Goal: Task Accomplishment & Management: Complete application form

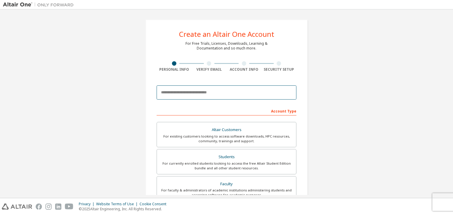
click at [196, 91] on input "email" at bounding box center [227, 93] width 140 height 14
type input "*"
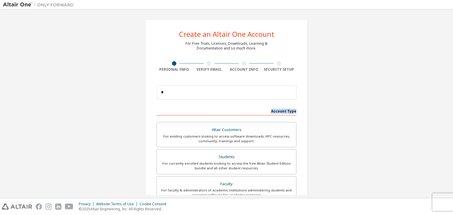
drag, startPoint x: 228, startPoint y: 111, endPoint x: 306, endPoint y: 106, distance: 77.4
click at [306, 106] on div "Create an Altair One Account For Free Trials, Licenses, Downloads, Learning & D…" at bounding box center [226, 168] width 162 height 298
type input "**********"
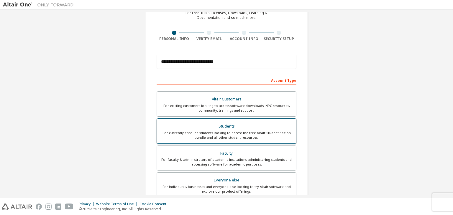
click at [254, 137] on div "For currently enrolled students looking to access the free Altair Student Editi…" at bounding box center [227, 135] width 132 height 9
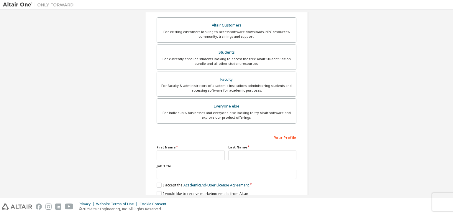
scroll to position [128, 0]
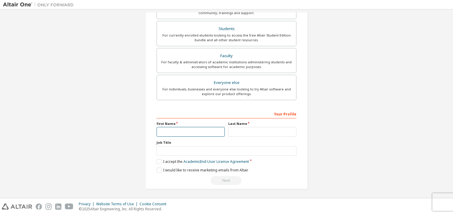
click at [169, 131] on input "text" at bounding box center [191, 132] width 68 height 10
click at [160, 131] on input "*****" at bounding box center [191, 132] width 68 height 10
type input "*****"
click at [229, 132] on input "text" at bounding box center [262, 132] width 68 height 10
type input "*"
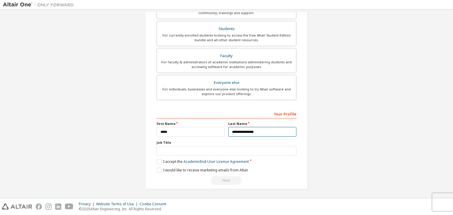
type input "**********"
click at [215, 152] on input "text" at bounding box center [227, 151] width 140 height 10
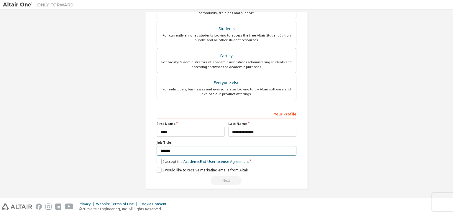
type input "*******"
click at [160, 160] on label "I accept the Academic End-User License Agreement" at bounding box center [203, 161] width 92 height 5
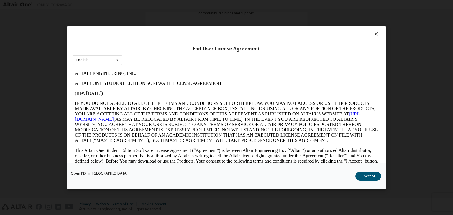
scroll to position [0, 0]
click at [369, 176] on button "I Accept" at bounding box center [369, 176] width 26 height 9
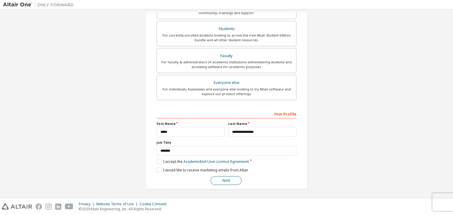
click at [219, 183] on button "Next" at bounding box center [226, 180] width 31 height 9
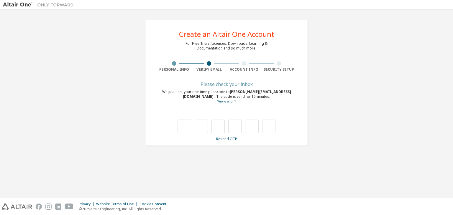
type input "*"
click at [201, 125] on input "*" at bounding box center [201, 127] width 13 height 14
click at [201, 125] on input "text" at bounding box center [201, 127] width 13 height 14
type input "*"
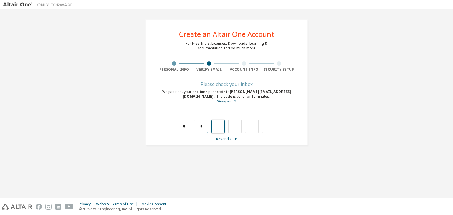
type input "*"
click at [218, 127] on input "*" at bounding box center [218, 127] width 13 height 14
type input "*"
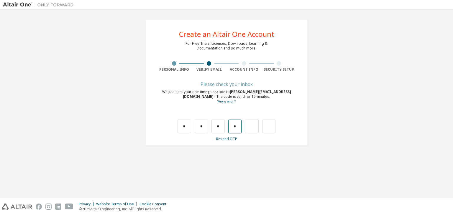
click at [236, 128] on input "*" at bounding box center [234, 127] width 13 height 14
type input "*"
click at [256, 125] on input "*" at bounding box center [251, 127] width 13 height 14
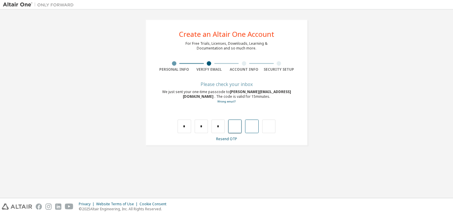
type input "*"
click at [187, 126] on input "text" at bounding box center [184, 127] width 13 height 14
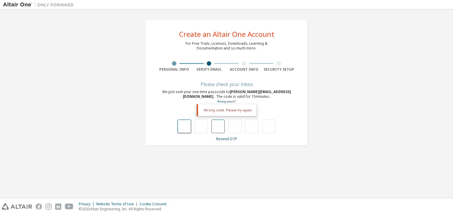
type input "*"
click at [200, 125] on input "*" at bounding box center [201, 127] width 13 height 14
click at [202, 125] on input "*" at bounding box center [201, 127] width 13 height 14
type input "*"
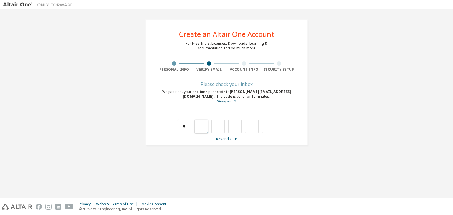
type input "*"
click at [204, 125] on input "*" at bounding box center [201, 127] width 13 height 14
click at [274, 127] on input "text" at bounding box center [268, 127] width 13 height 14
type input "*"
click at [183, 127] on input "text" at bounding box center [184, 127] width 13 height 14
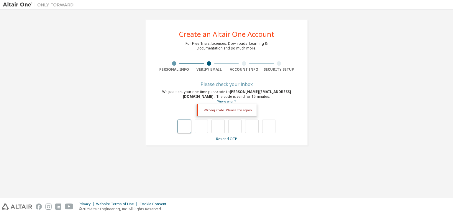
type input "*"
click at [187, 127] on input "*" at bounding box center [184, 127] width 13 height 14
drag, startPoint x: 208, startPoint y: 127, endPoint x: 203, endPoint y: 126, distance: 4.5
click at [203, 126] on div "*" at bounding box center [227, 127] width 98 height 14
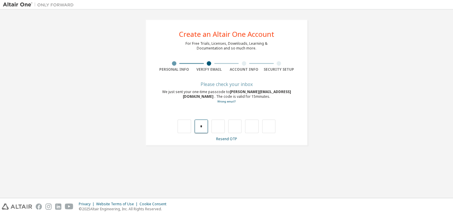
click at [203, 126] on input "*" at bounding box center [201, 127] width 13 height 14
type input "*"
click at [204, 127] on input "*" at bounding box center [201, 127] width 13 height 14
type input "*"
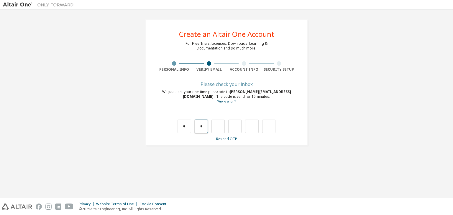
click at [202, 127] on input "*" at bounding box center [201, 127] width 13 height 14
type input "*"
click at [202, 127] on input "*" at bounding box center [201, 127] width 13 height 14
type input "*"
click at [202, 127] on input "*" at bounding box center [201, 127] width 13 height 14
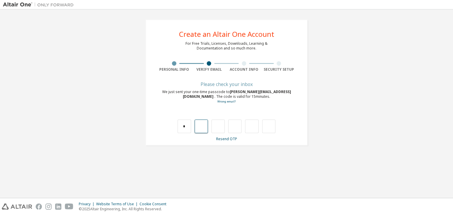
type input "*"
click at [202, 127] on input "*" at bounding box center [201, 127] width 13 height 14
type input "*"
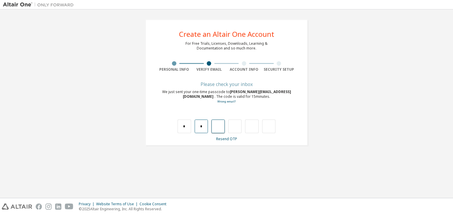
type input "*"
click at [235, 127] on input "*" at bounding box center [234, 127] width 13 height 14
type input "*"
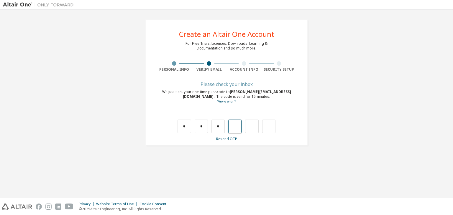
type input "*"
click at [184, 128] on input "text" at bounding box center [184, 127] width 13 height 14
type input "*"
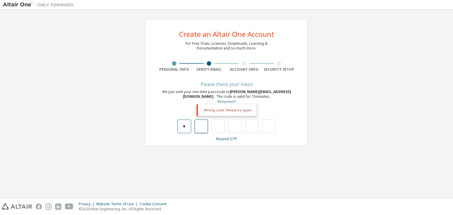
type input "*"
click at [201, 128] on input "*" at bounding box center [201, 127] width 13 height 14
type input "*"
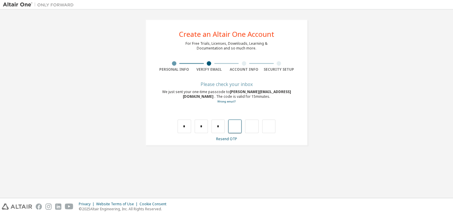
type input "*"
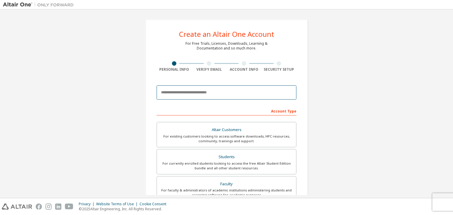
click at [193, 91] on input "email" at bounding box center [227, 93] width 140 height 14
type input "**********"
